Goal: Information Seeking & Learning: Learn about a topic

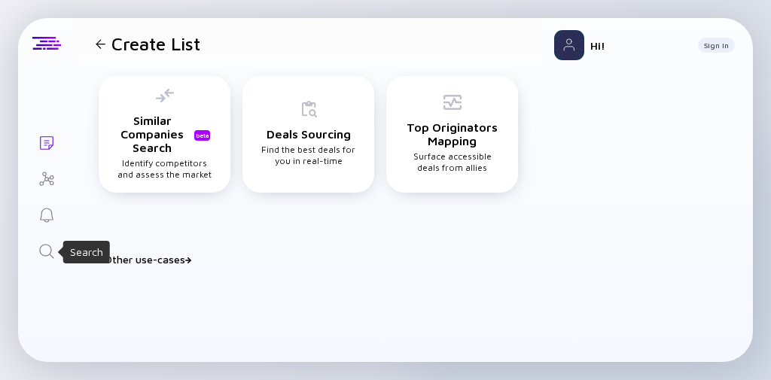
drag, startPoint x: 0, startPoint y: 0, endPoint x: 47, endPoint y: 249, distance: 253.5
click at [47, 249] on icon "Search" at bounding box center [47, 251] width 18 height 18
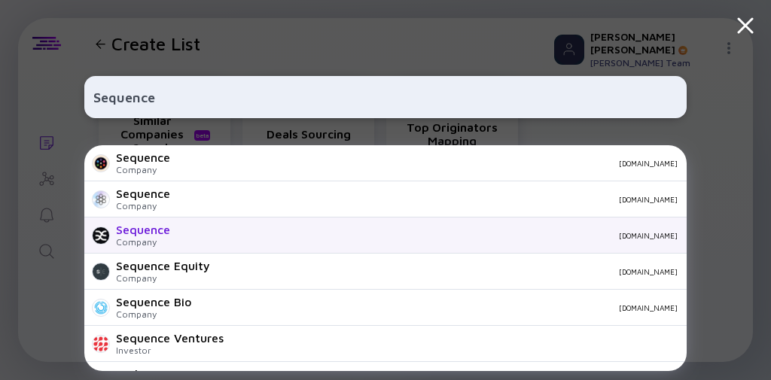
type input "Sequence"
click at [161, 227] on div "Sequence" at bounding box center [143, 230] width 54 height 14
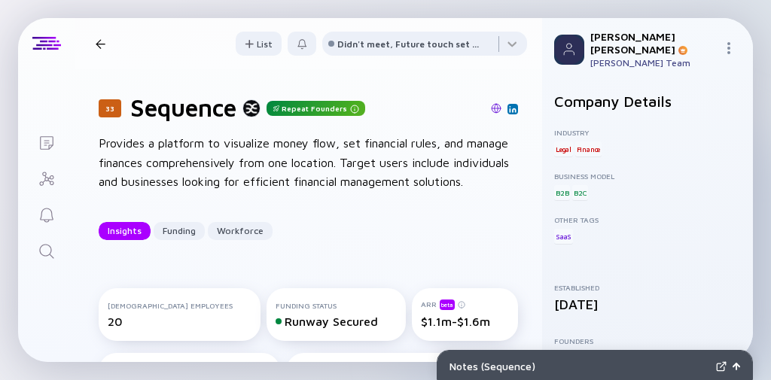
click at [50, 257] on icon "Search" at bounding box center [47, 251] width 18 height 18
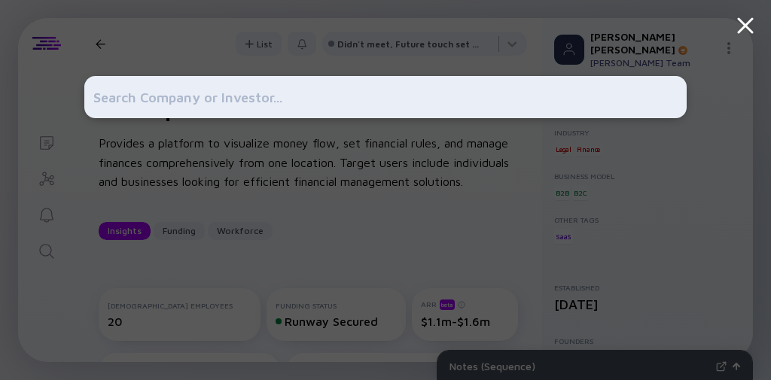
click at [179, 96] on input "text" at bounding box center [385, 97] width 584 height 27
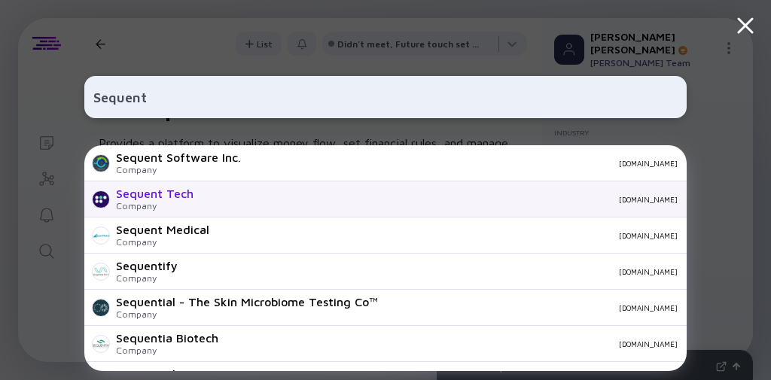
type input "Sequent"
click at [185, 196] on div "Sequent Tech" at bounding box center [155, 194] width 78 height 14
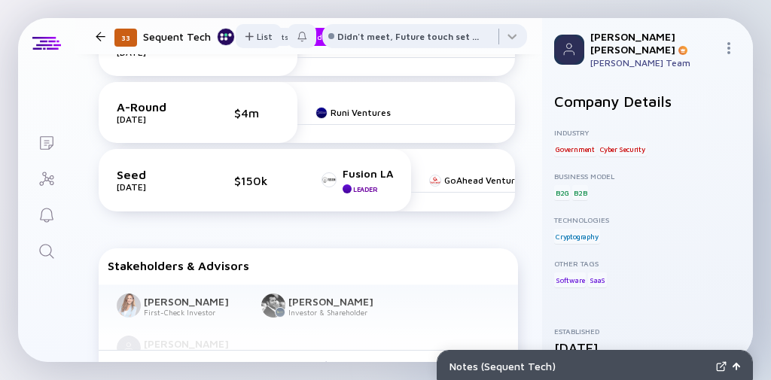
click at [185, 196] on div "Seed [DATE] $150k Fusion LA Leader" at bounding box center [255, 180] width 312 height 62
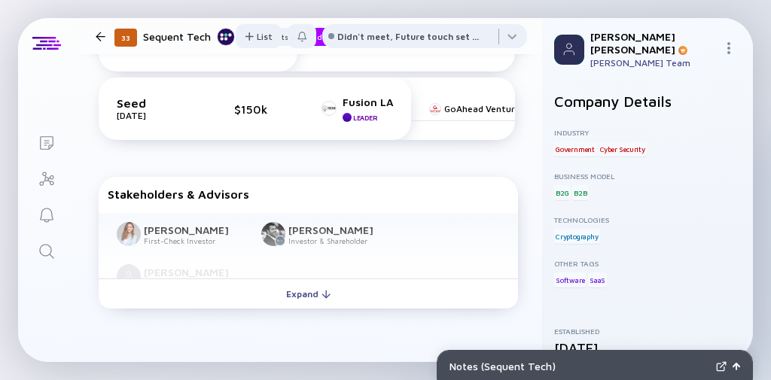
scroll to position [683, 0]
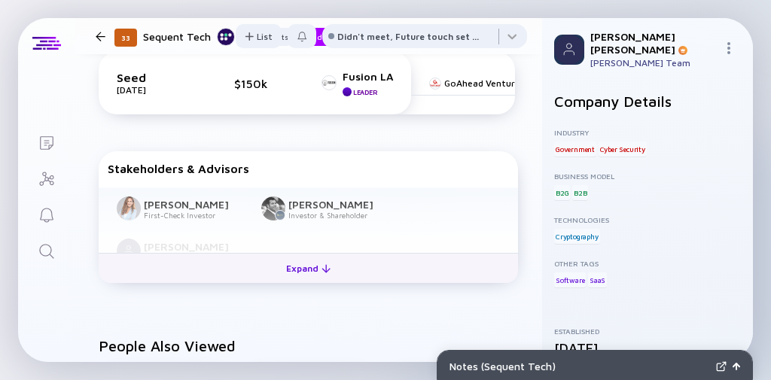
click at [265, 272] on button "Expand" at bounding box center [308, 268] width 419 height 30
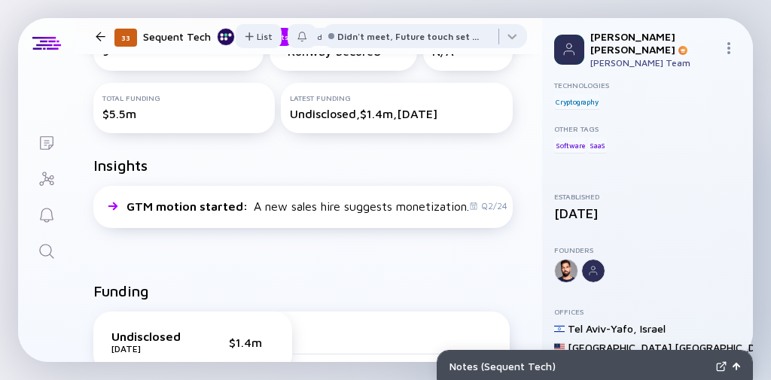
scroll to position [290, 5]
click at [48, 246] on icon "Search" at bounding box center [47, 251] width 18 height 18
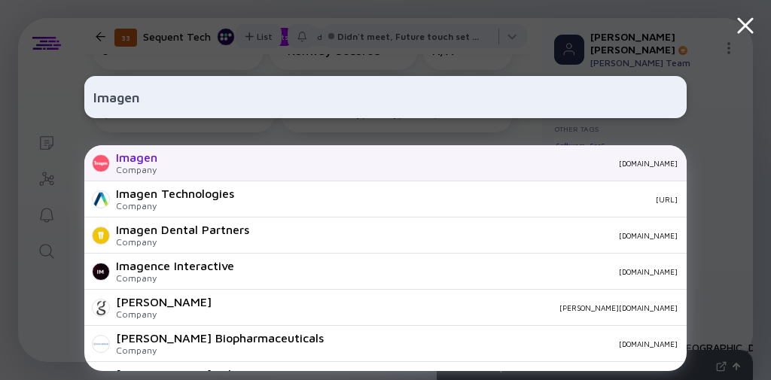
type input "Imagen"
click at [164, 168] on div "Imagen Company [DOMAIN_NAME]" at bounding box center [385, 163] width 602 height 36
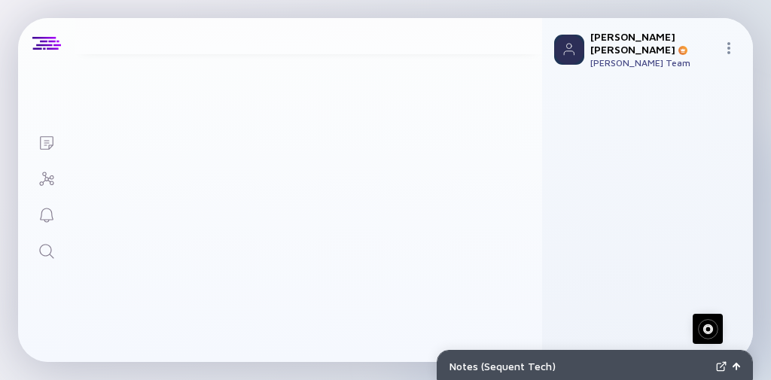
scroll to position [290, 0]
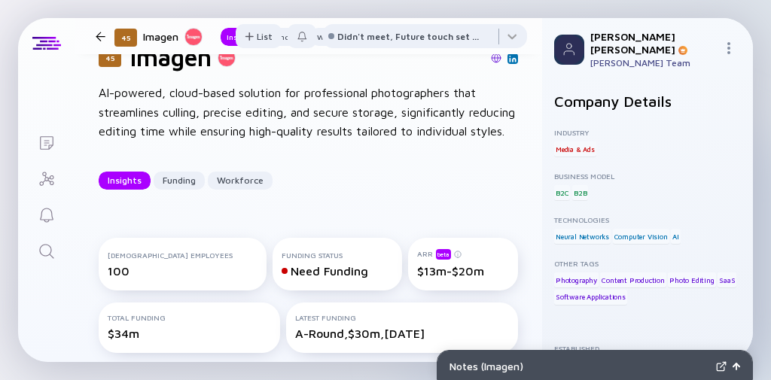
scroll to position [50, 0]
